Goal: Navigation & Orientation: Understand site structure

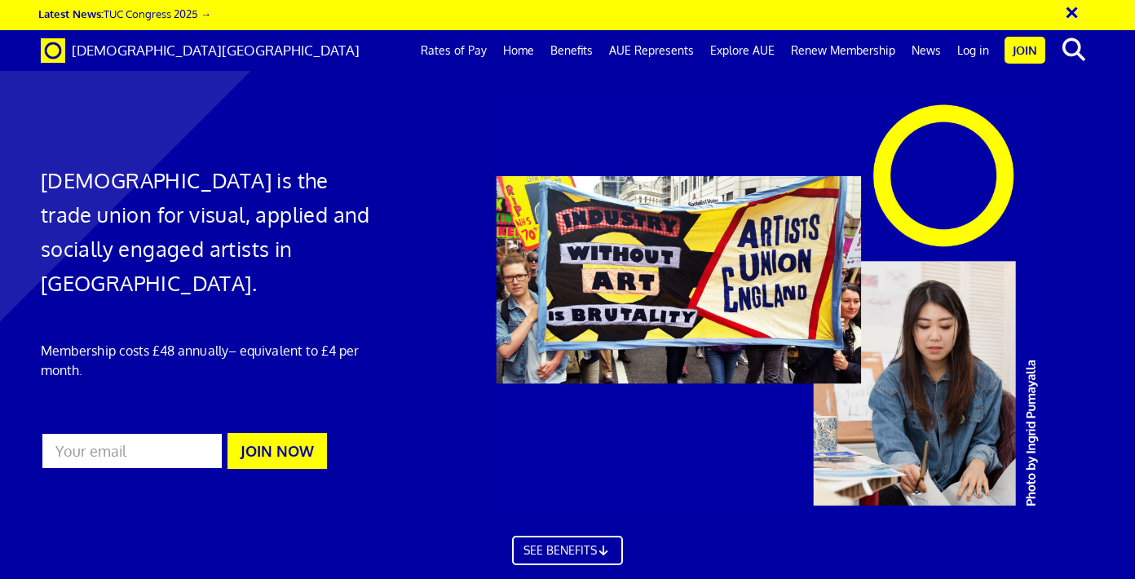
scroll to position [3949, 0]
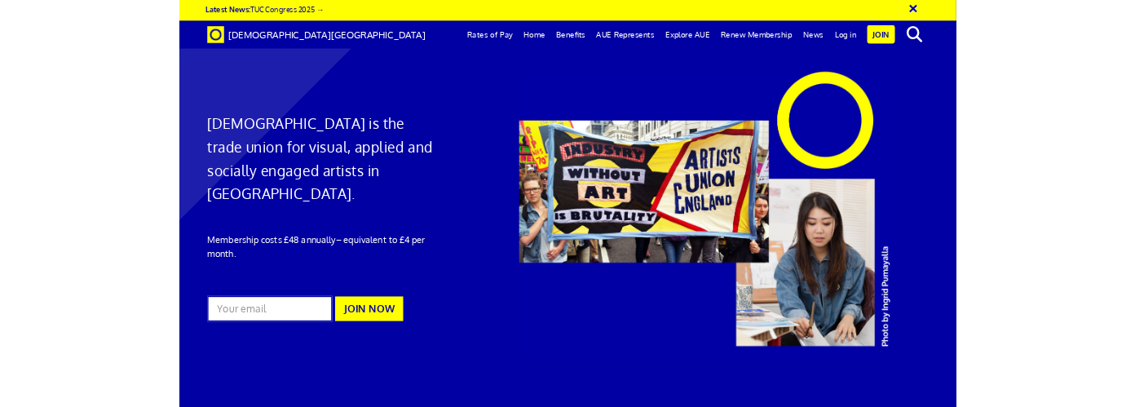
scroll to position [3817, 0]
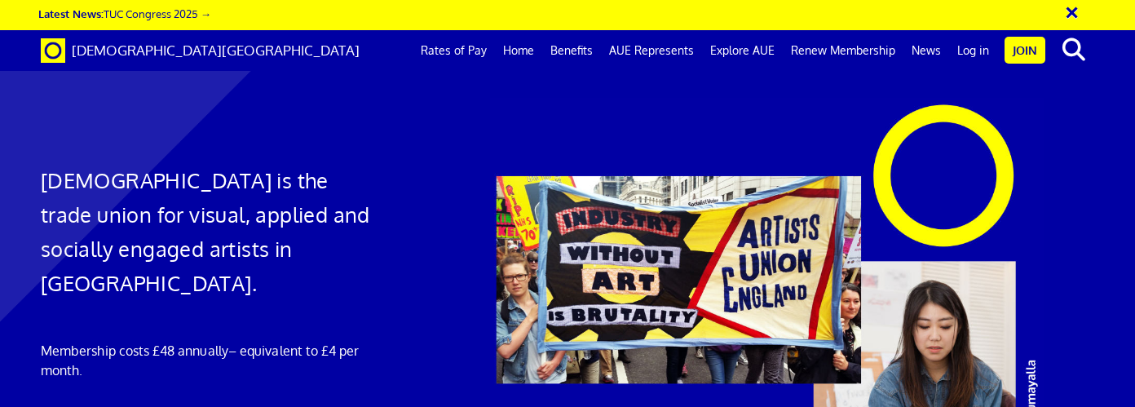
drag, startPoint x: 519, startPoint y: 218, endPoint x: 996, endPoint y: 389, distance: 506.4
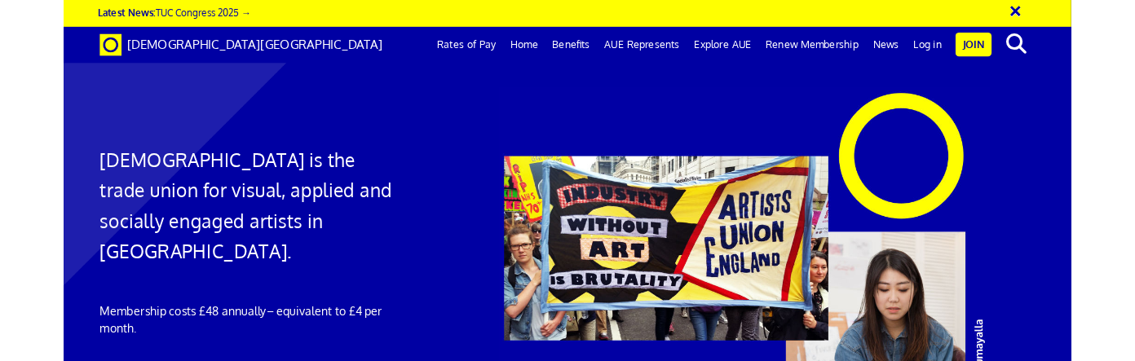
scroll to position [3833, 0]
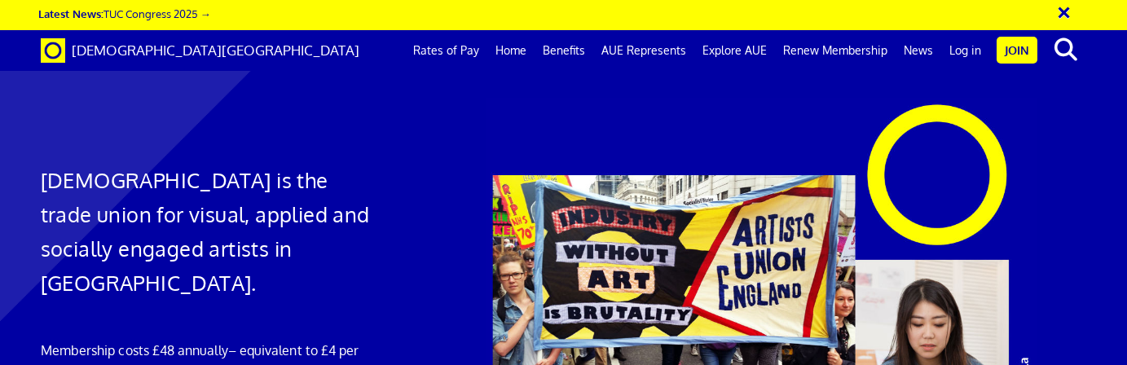
scroll to position [0, 7]
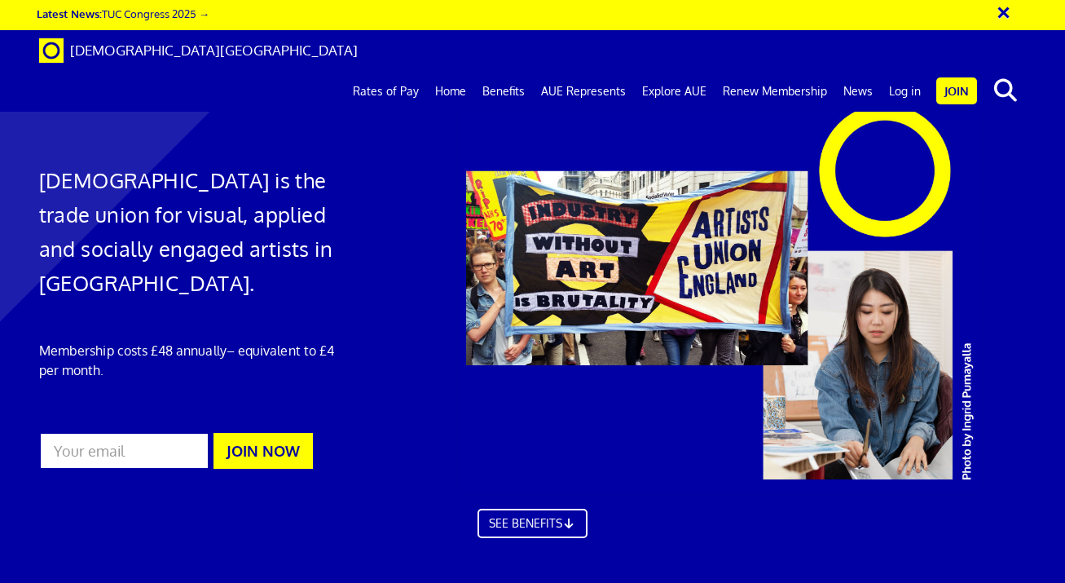
scroll to position [4208, 0]
